Goal: Information Seeking & Learning: Learn about a topic

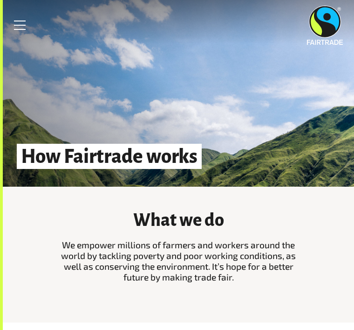
click at [338, 20] on img at bounding box center [325, 25] width 36 height 39
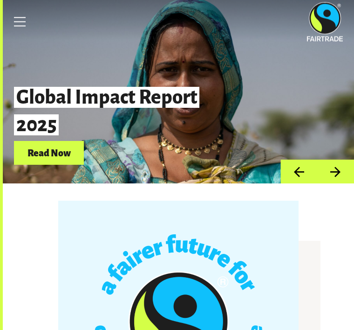
scroll to position [3, 0]
click at [340, 165] on button "Next" at bounding box center [336, 171] width 37 height 24
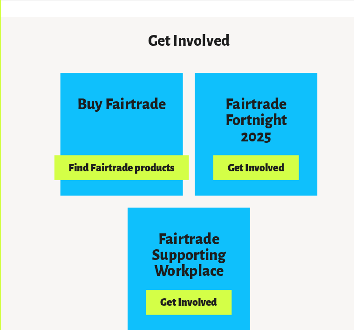
scroll to position [1043, 0]
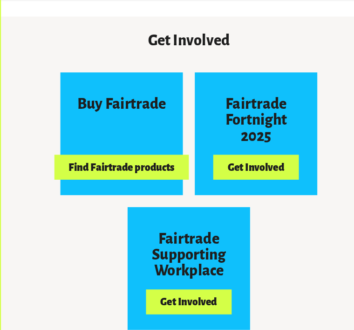
click at [149, 150] on button "Find Fairtrade products" at bounding box center [116, 157] width 126 height 24
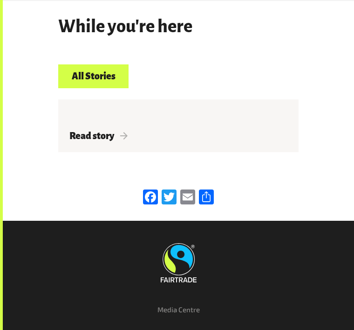
scroll to position [1775, 0]
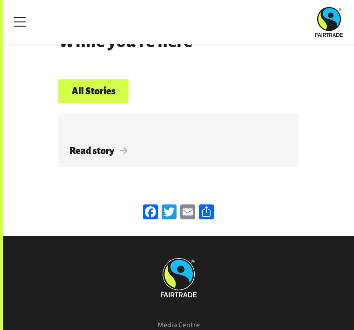
click at [267, 131] on div "Read story" at bounding box center [178, 140] width 241 height 53
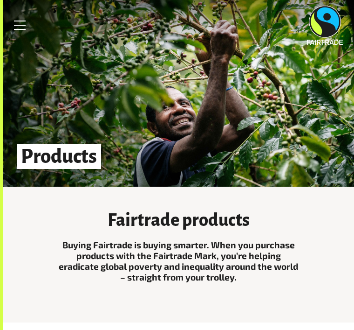
click at [28, 34] on link "Menu" at bounding box center [19, 25] width 23 height 23
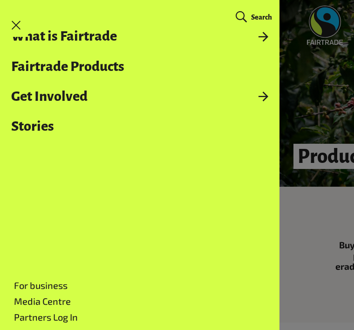
click at [256, 83] on ul "What is Fairtrade Go back What is Fairtrade How Fairtrade works Where Fairtrade…" at bounding box center [140, 155] width 280 height 254
click at [278, 64] on link "Fairtrade Products" at bounding box center [140, 66] width 280 height 15
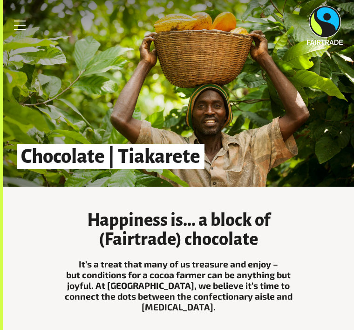
click at [19, 24] on link "Menu" at bounding box center [19, 25] width 23 height 23
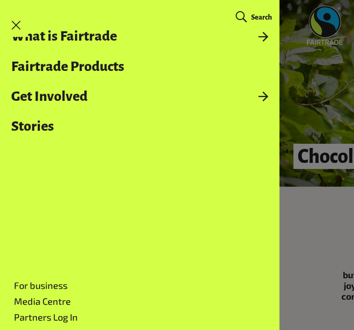
click at [119, 264] on ul "What is Fairtrade Go back What is Fairtrade How Fairtrade works Where Fairtrade…" at bounding box center [140, 155] width 280 height 254
click at [215, 37] on link "What is Fairtrade" at bounding box center [140, 35] width 280 height 15
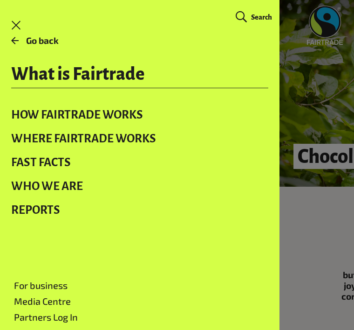
click at [173, 143] on link "Where Fairtrade works" at bounding box center [140, 138] width 280 height 24
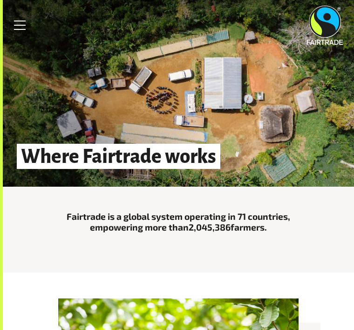
click at [29, 31] on link "Menu" at bounding box center [19, 25] width 23 height 23
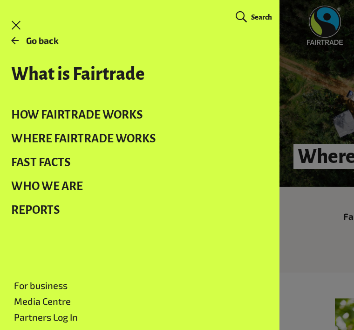
click at [216, 141] on link "Where Fairtrade works" at bounding box center [140, 138] width 280 height 24
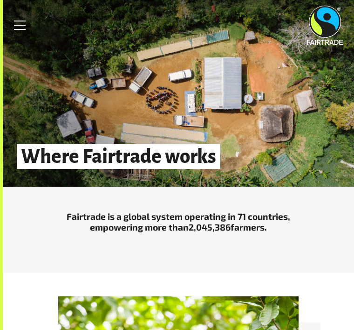
click at [14, 35] on link "Menu" at bounding box center [19, 25] width 23 height 23
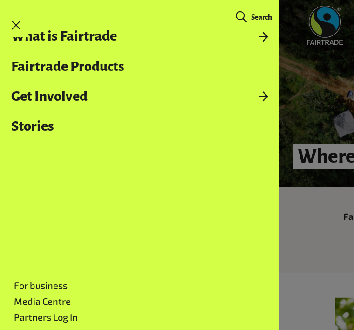
click at [29, 28] on link "What is Fairtrade" at bounding box center [140, 35] width 280 height 15
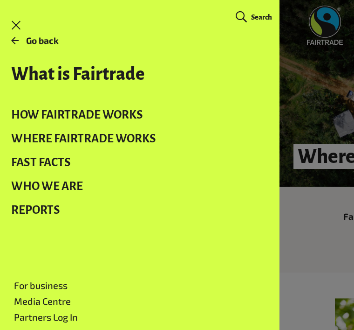
click at [77, 159] on link "Fast facts" at bounding box center [140, 162] width 280 height 24
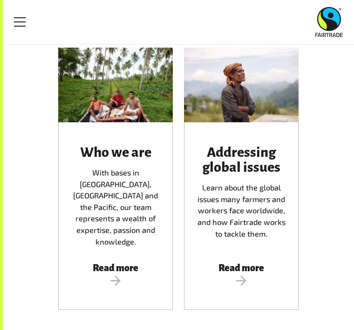
scroll to position [1165, 0]
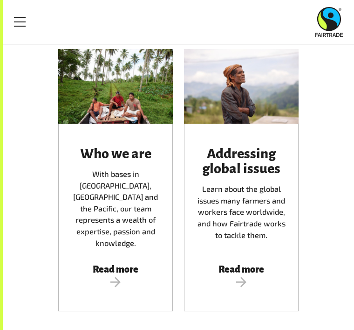
click at [24, 24] on link "Menu" at bounding box center [19, 21] width 23 height 23
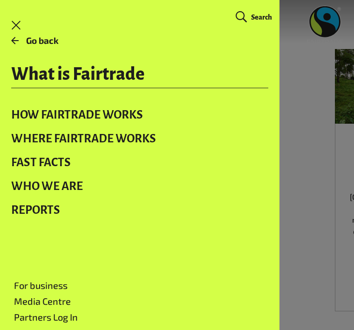
click at [125, 135] on link "Where Fairtrade works" at bounding box center [140, 138] width 280 height 24
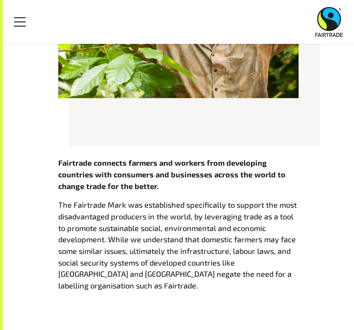
scroll to position [379, 0]
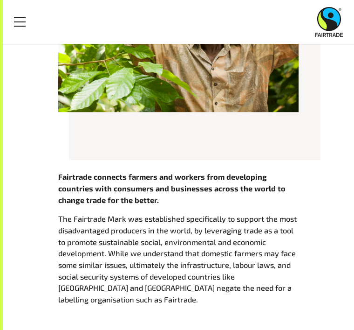
click at [17, 19] on link "Menu" at bounding box center [19, 21] width 23 height 23
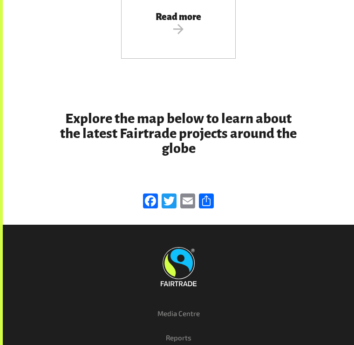
scroll to position [1985, 0]
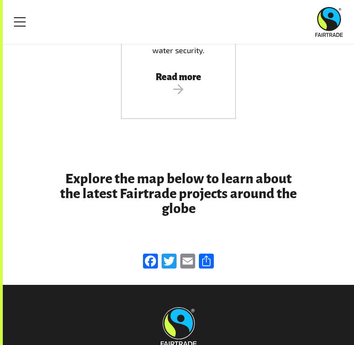
click at [11, 32] on link "Menu" at bounding box center [19, 21] width 23 height 23
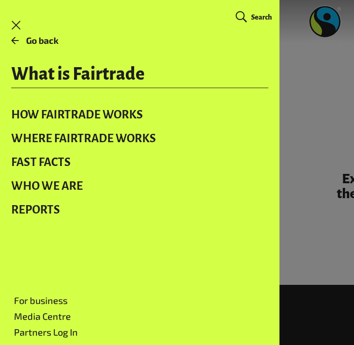
click at [20, 22] on link "Menu" at bounding box center [16, 25] width 23 height 23
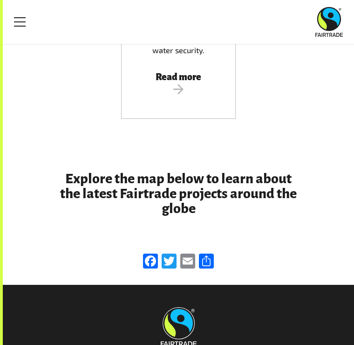
click at [30, 23] on link "Menu" at bounding box center [19, 21] width 23 height 23
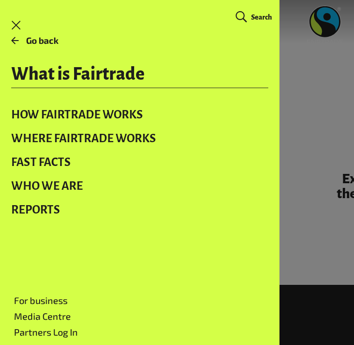
click at [20, 22] on link "Menu" at bounding box center [16, 25] width 23 height 23
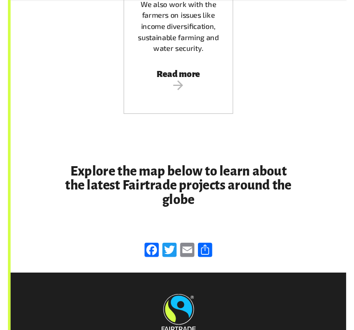
scroll to position [2000, 0]
